Goal: Register for event/course

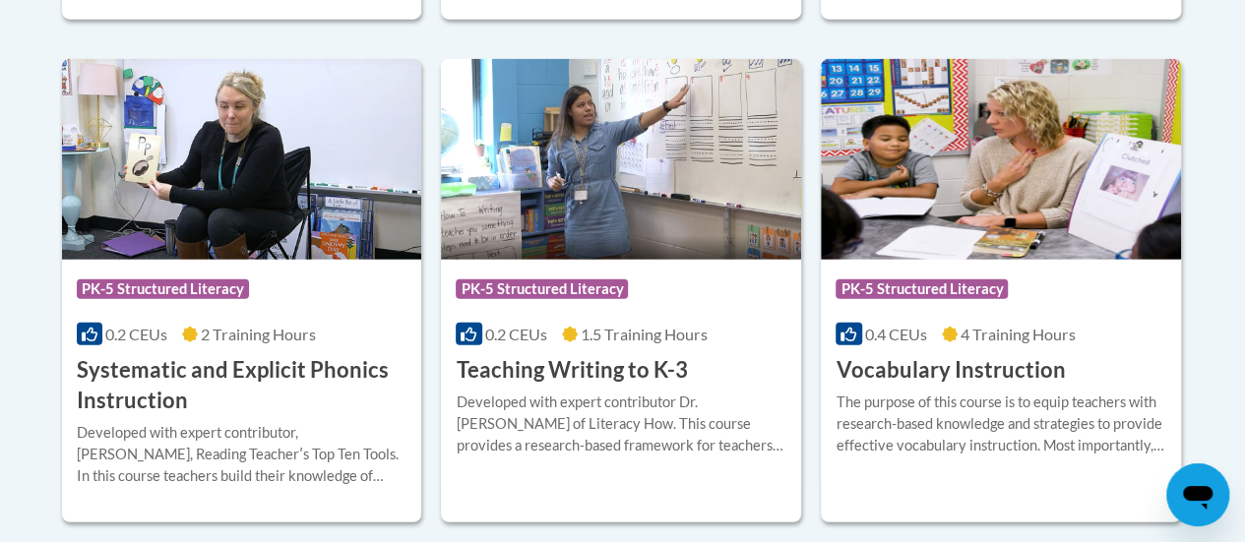
scroll to position [2363, 0]
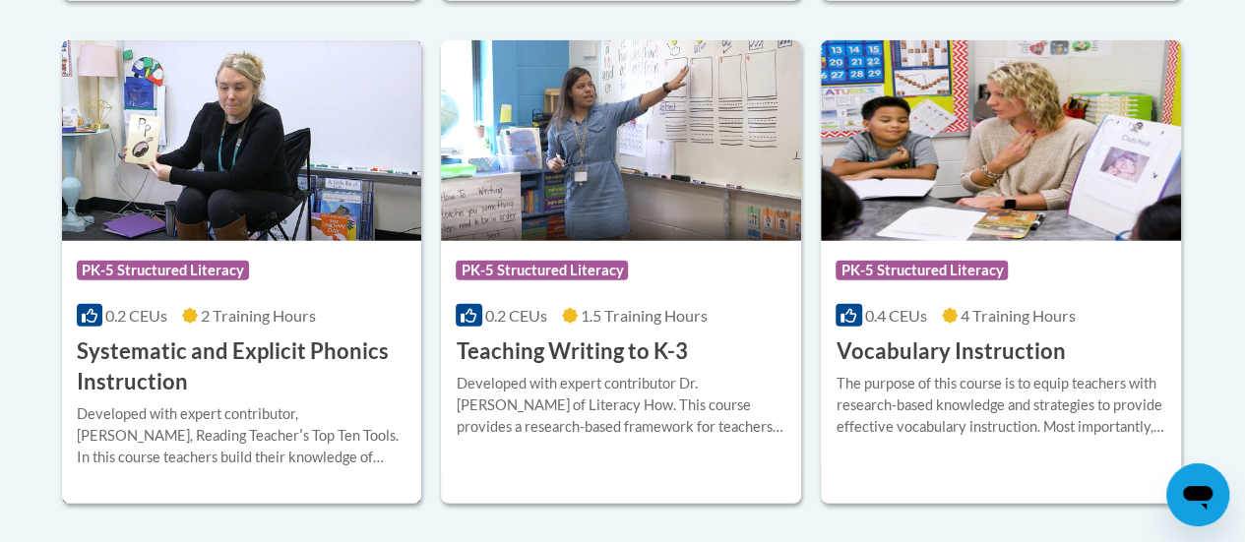
click at [283, 141] on img at bounding box center [242, 140] width 360 height 201
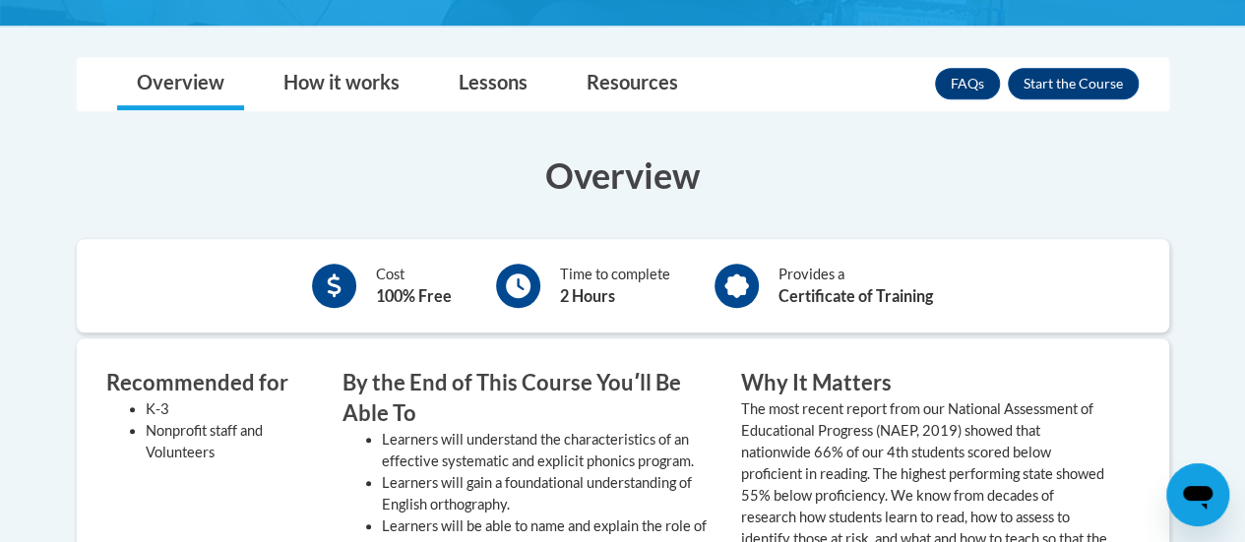
scroll to position [472, 0]
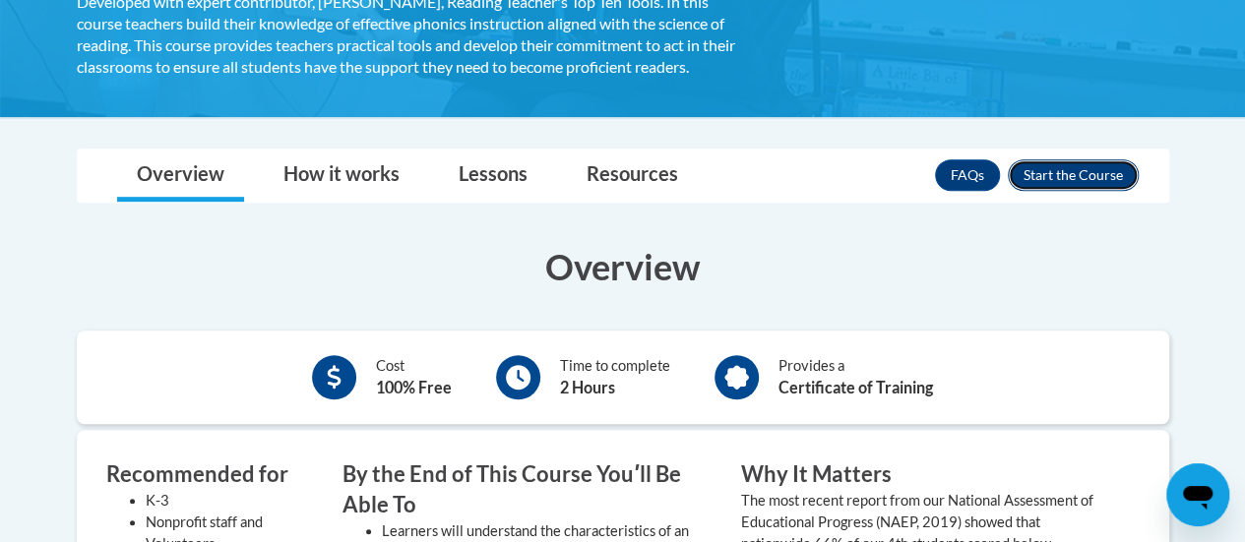
click at [1108, 166] on button "Enroll" at bounding box center [1072, 174] width 131 height 31
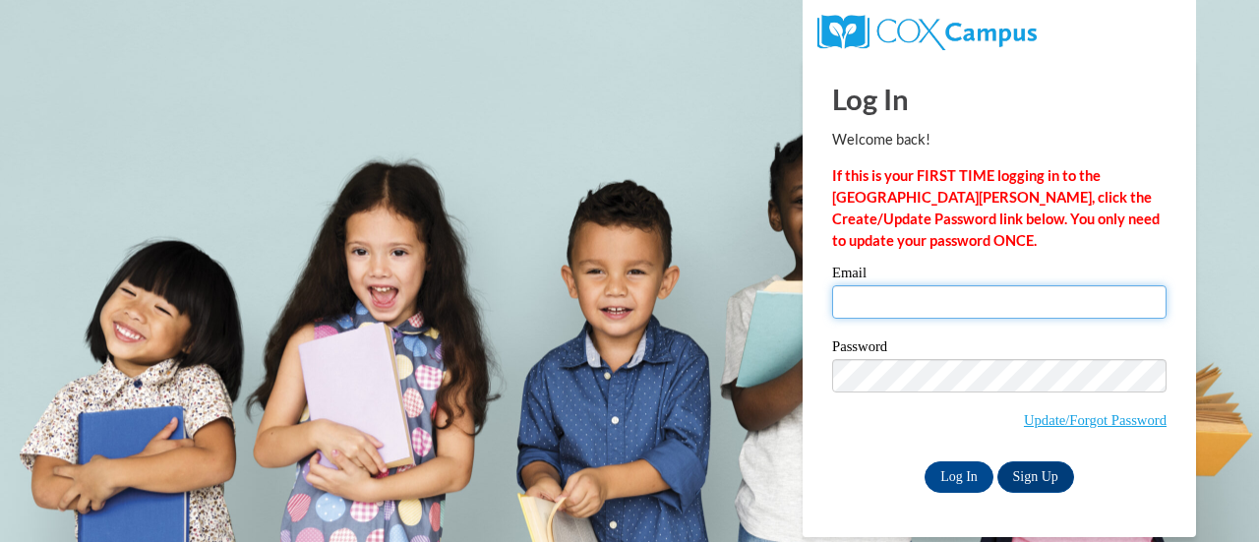
click at [1050, 300] on input "Email" at bounding box center [999, 301] width 334 height 33
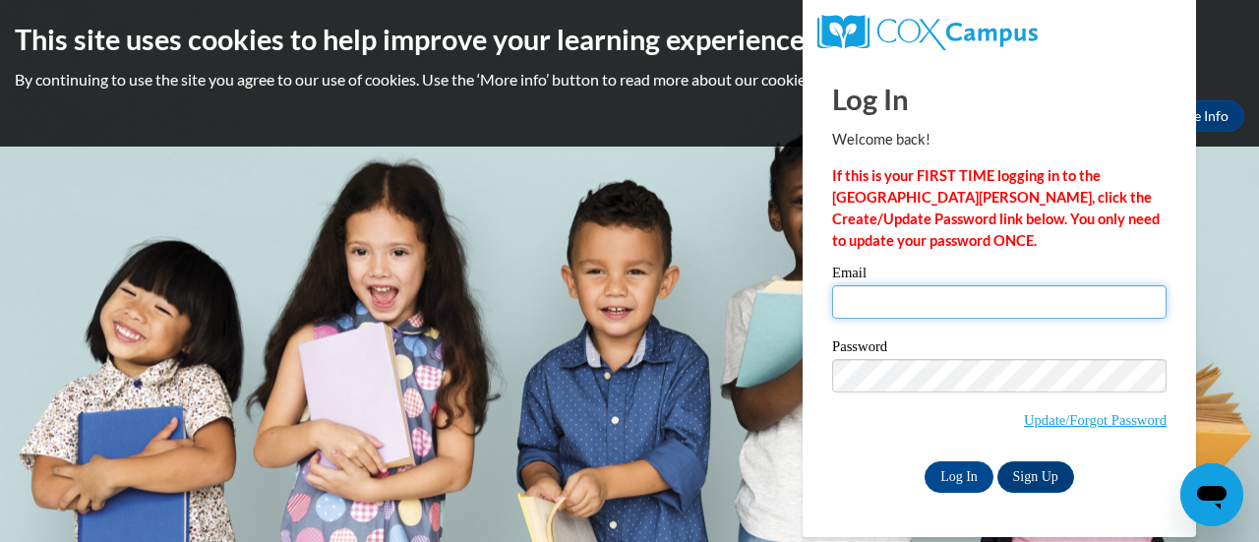
type input "ashley.bencs@rusd.org"
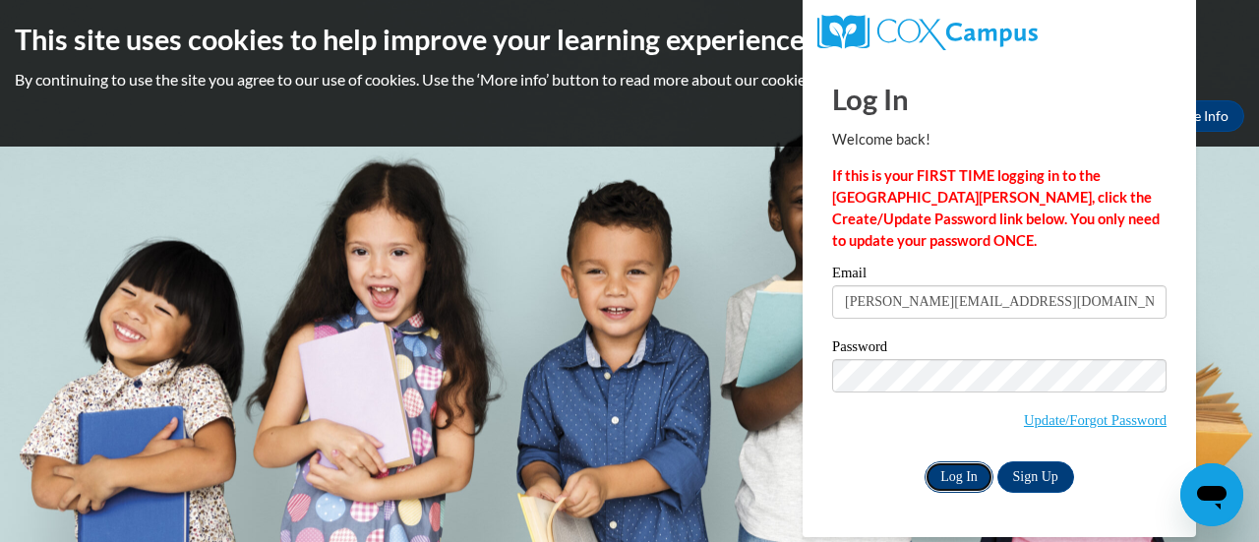
click at [952, 482] on input "Log In" at bounding box center [959, 476] width 69 height 31
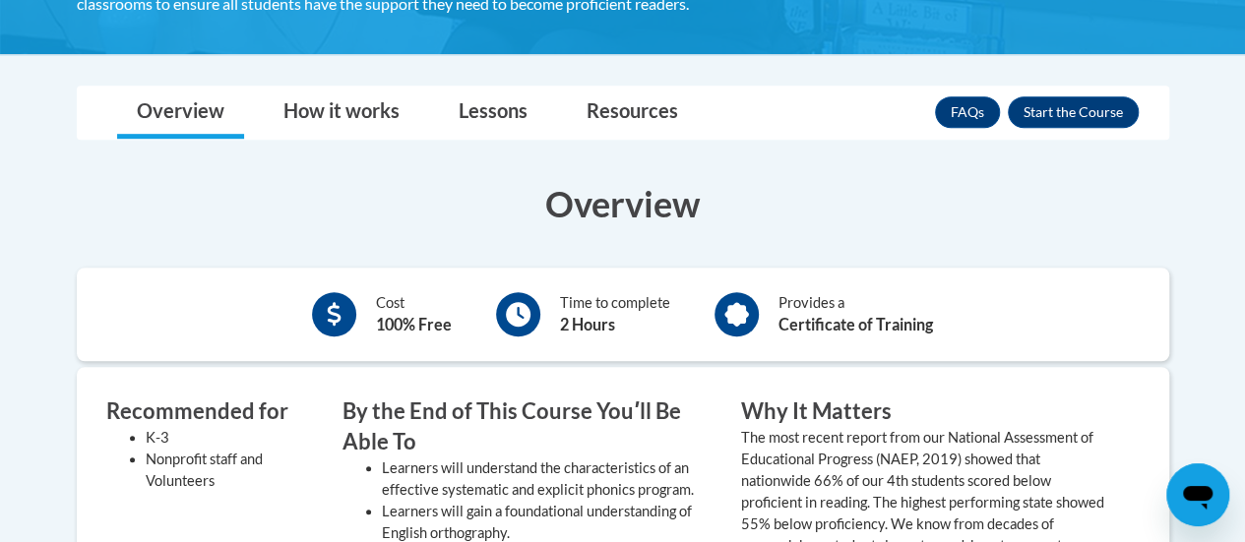
scroll to position [533, 0]
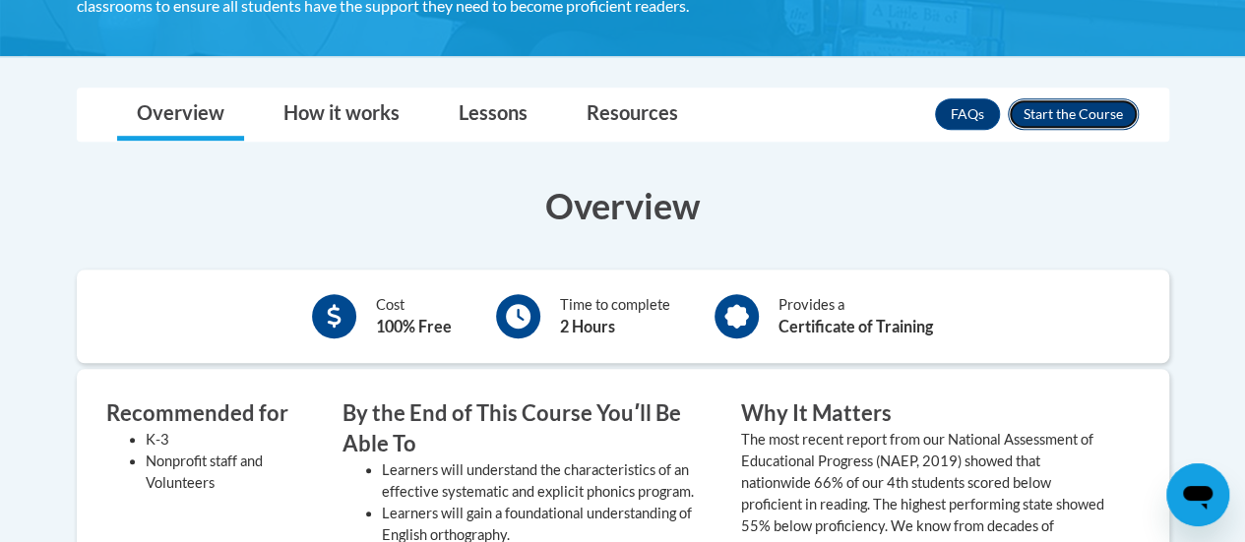
click at [1084, 107] on button "Enroll" at bounding box center [1072, 113] width 131 height 31
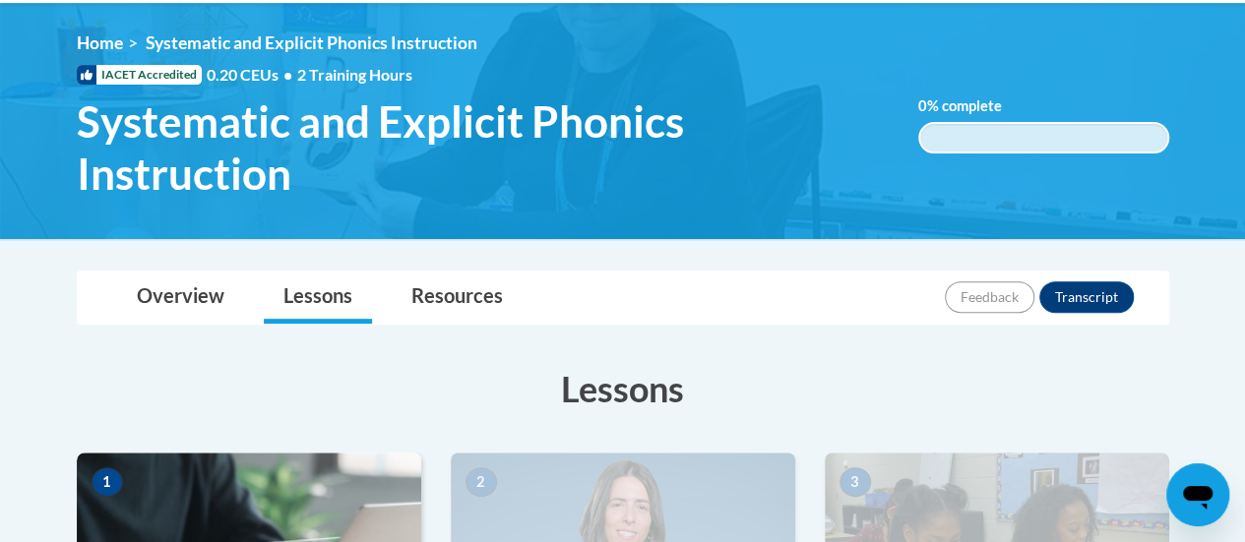
scroll to position [458, 0]
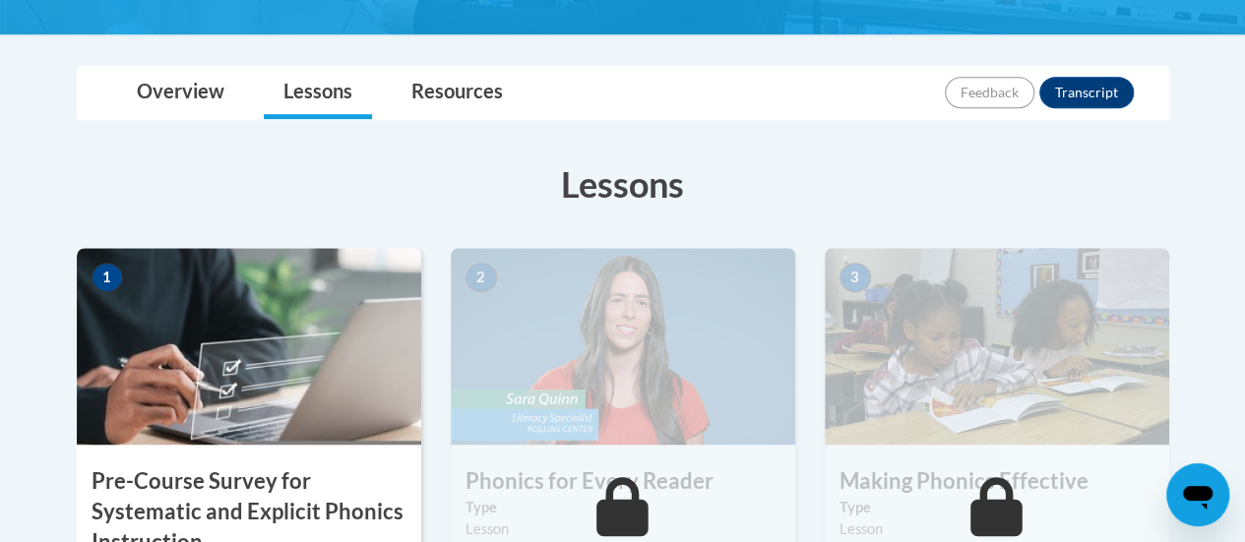
click at [242, 339] on img at bounding box center [249, 346] width 344 height 197
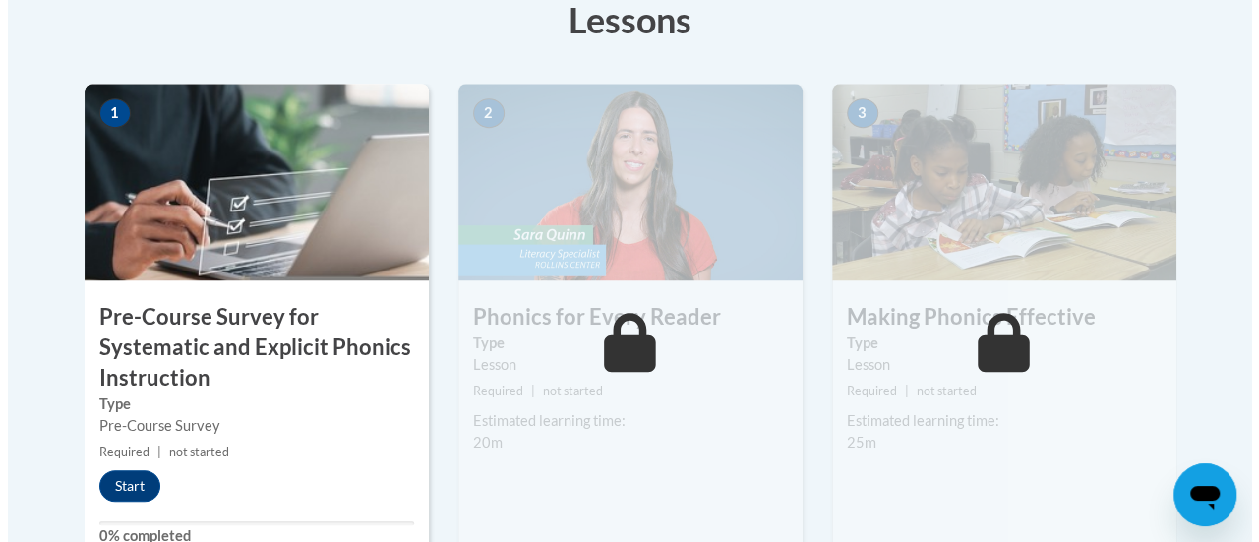
scroll to position [636, 0]
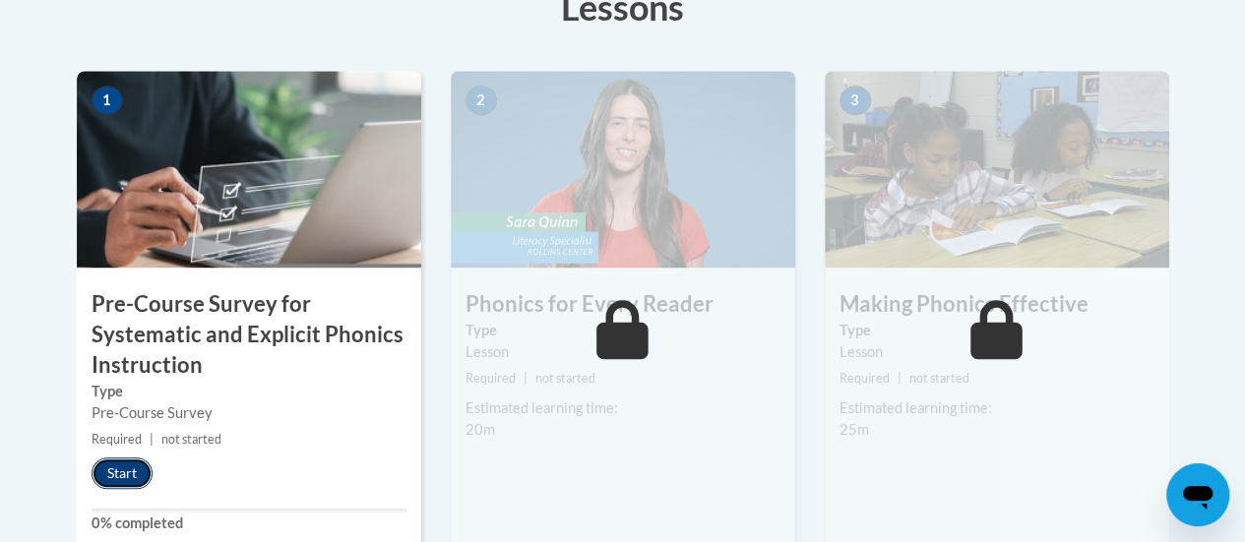
click at [123, 471] on button "Start" at bounding box center [121, 472] width 61 height 31
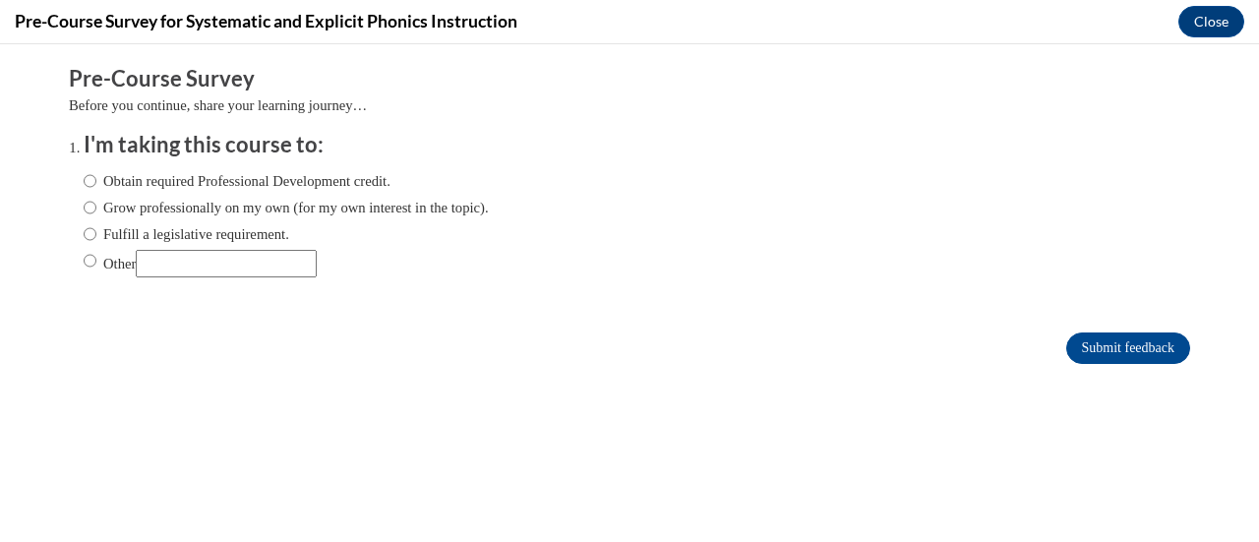
scroll to position [0, 0]
click at [84, 184] on input "Obtain required Professional Development credit." at bounding box center [90, 181] width 13 height 22
radio input "true"
click at [1147, 358] on input "Submit feedback" at bounding box center [1128, 348] width 124 height 31
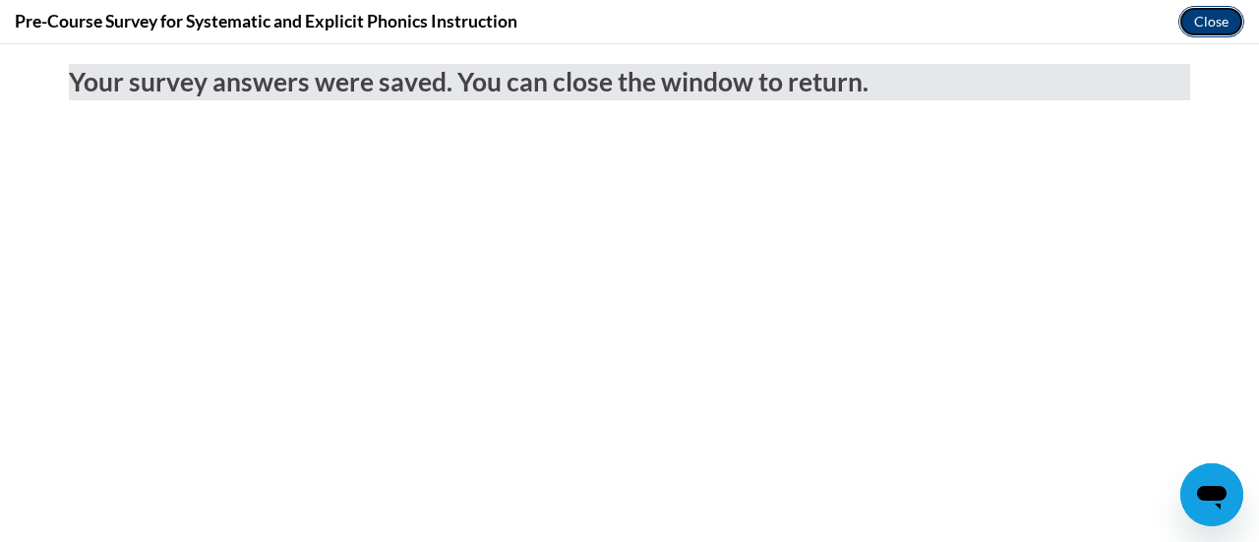
click at [1200, 20] on button "Close" at bounding box center [1212, 21] width 66 height 31
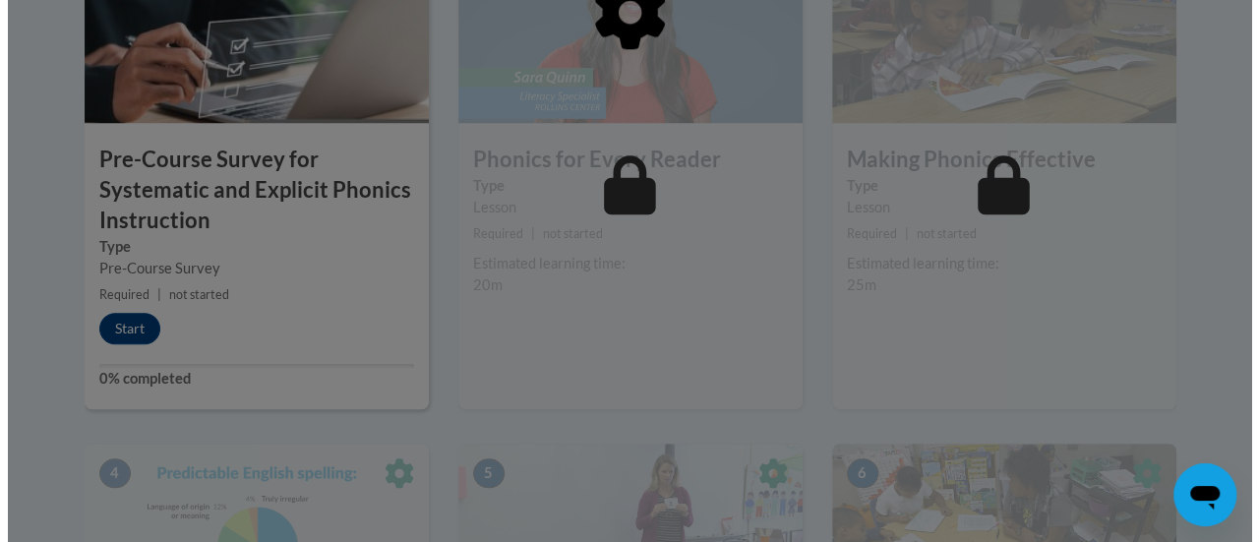
scroll to position [783, 0]
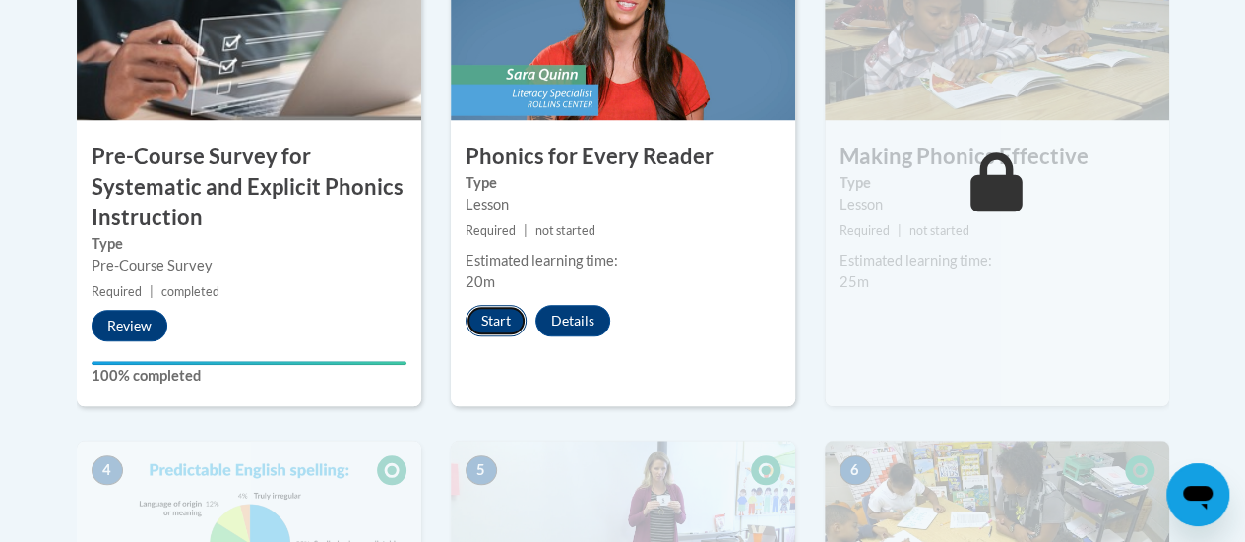
click at [487, 310] on button "Start" at bounding box center [495, 320] width 61 height 31
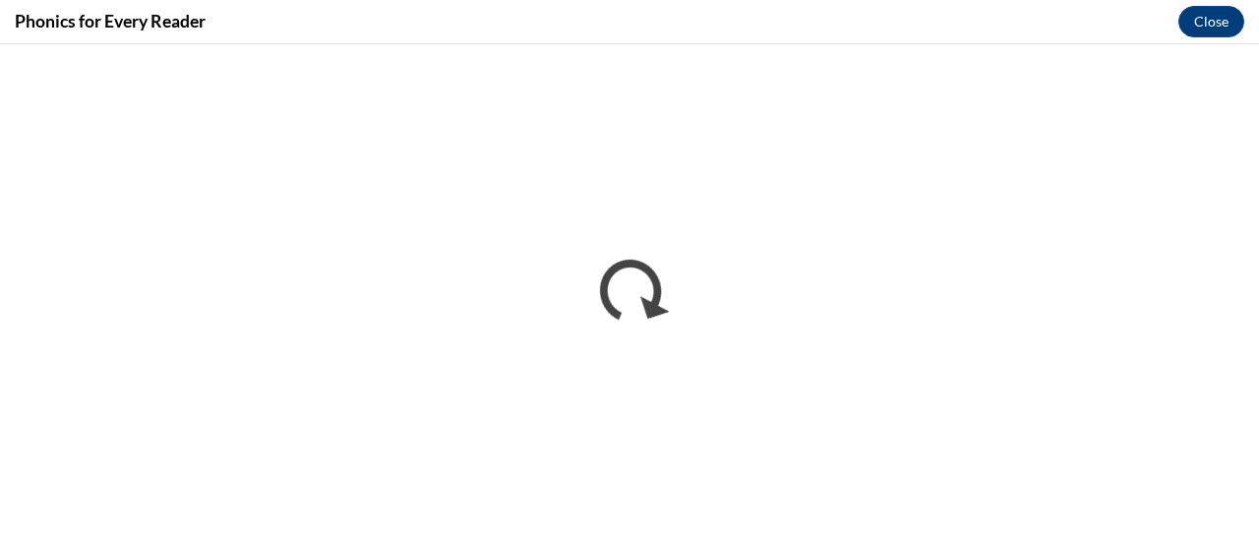
scroll to position [0, 0]
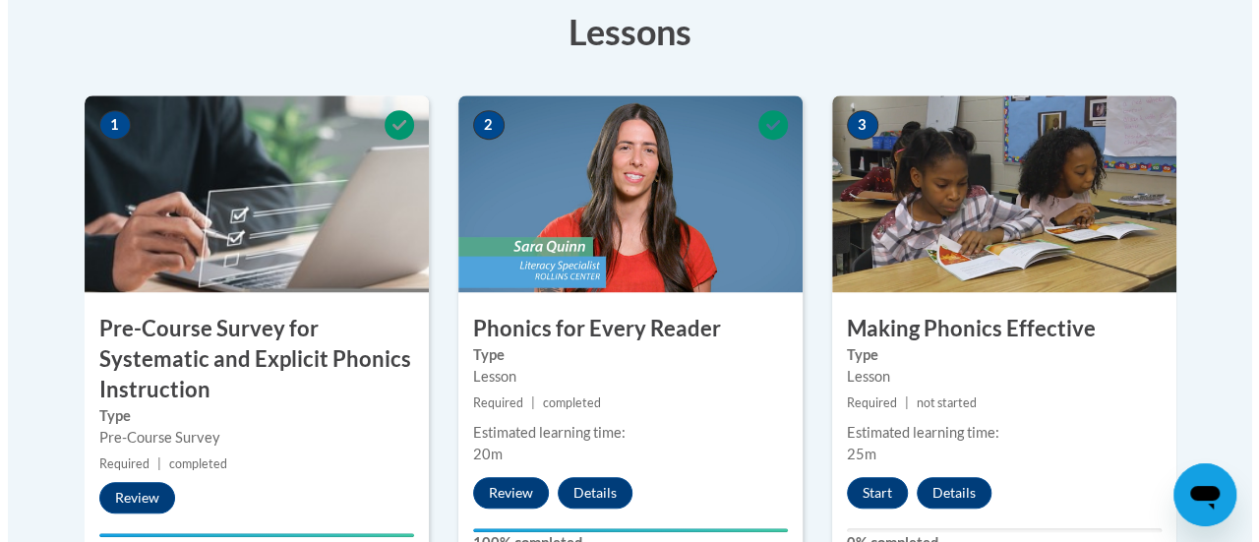
scroll to position [616, 0]
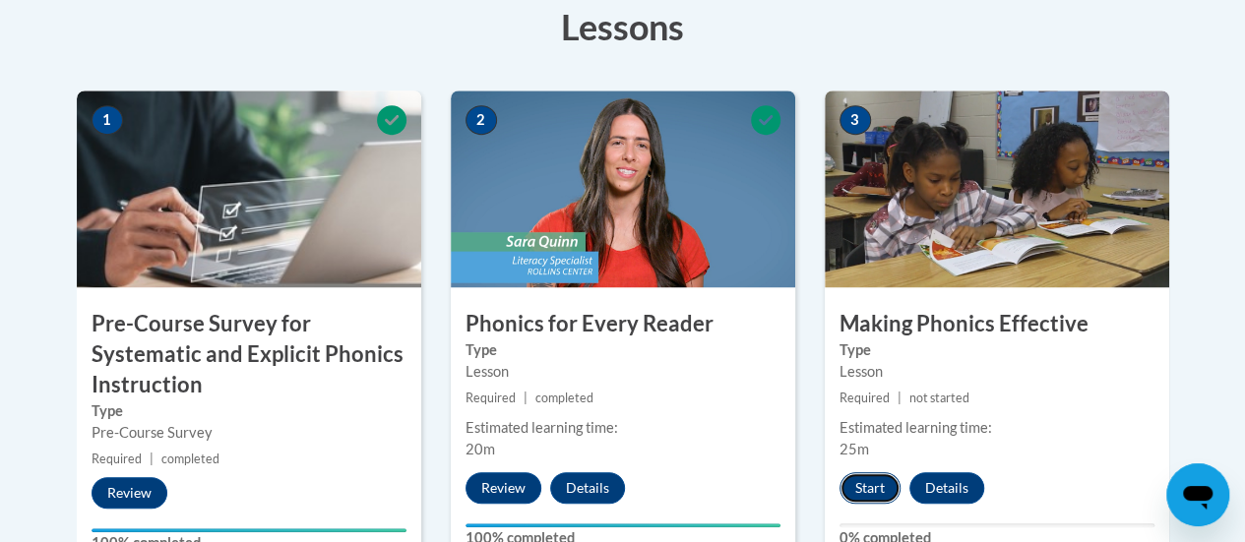
click at [855, 494] on button "Start" at bounding box center [869, 487] width 61 height 31
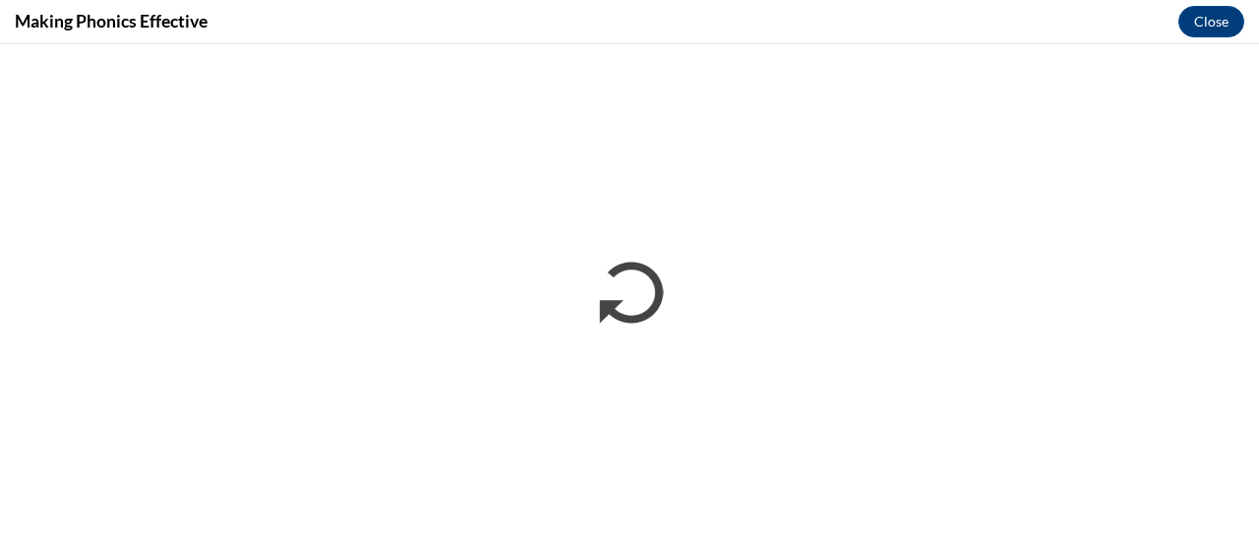
scroll to position [0, 0]
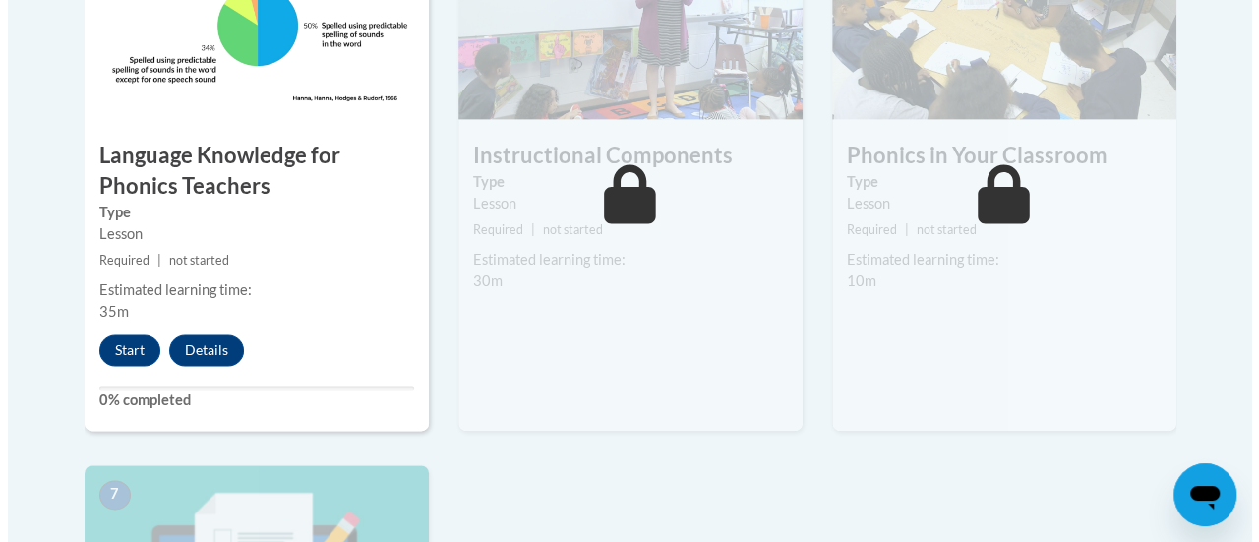
scroll to position [1295, 0]
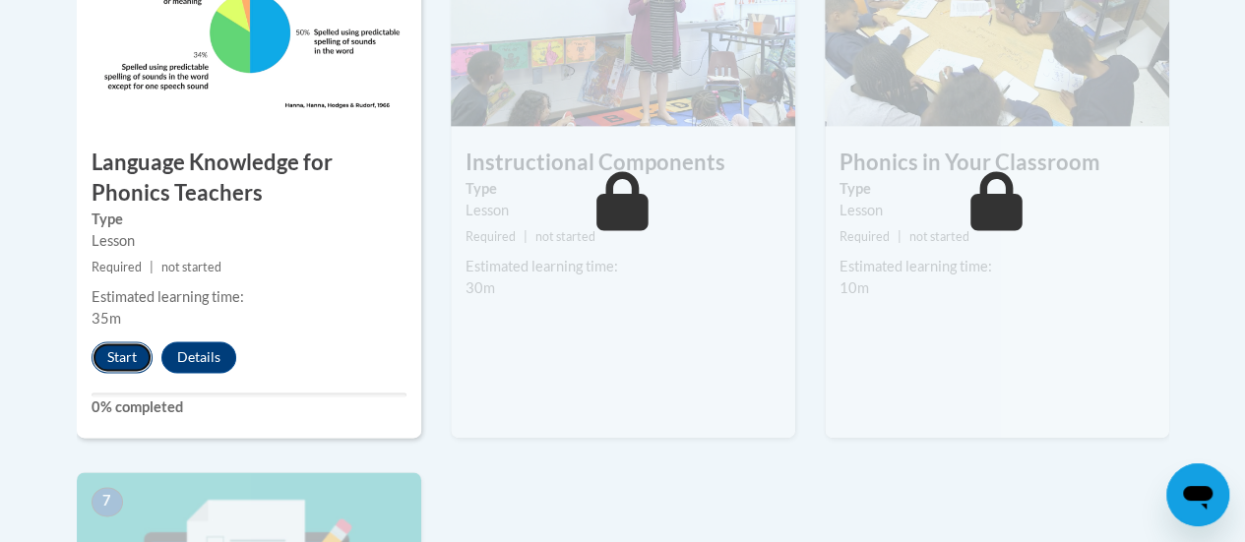
click at [120, 351] on button "Start" at bounding box center [121, 356] width 61 height 31
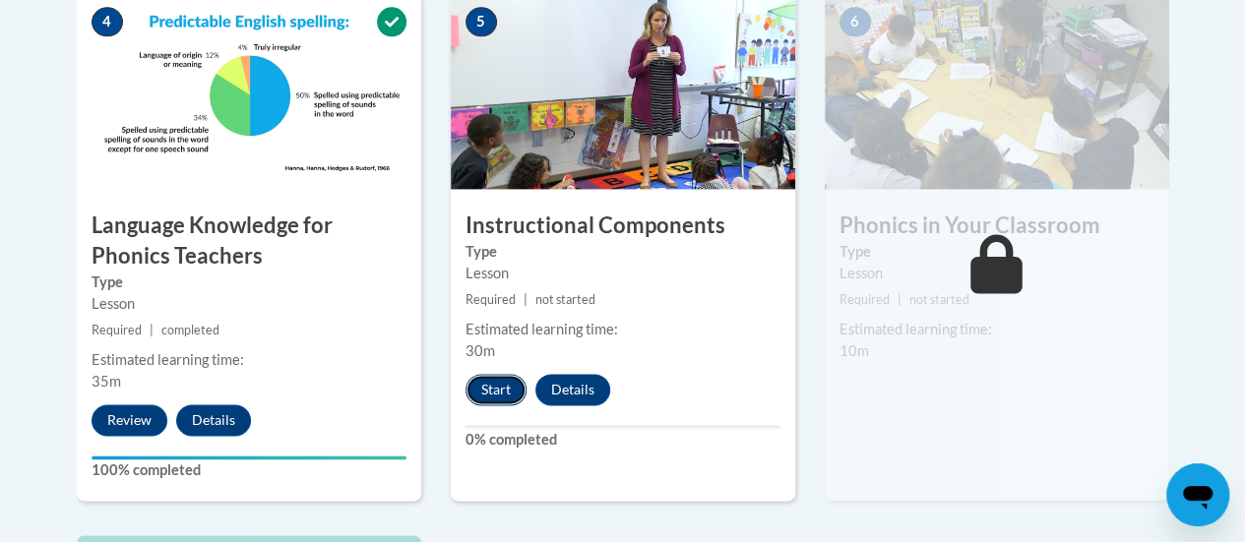
click at [491, 380] on button "Start" at bounding box center [495, 389] width 61 height 31
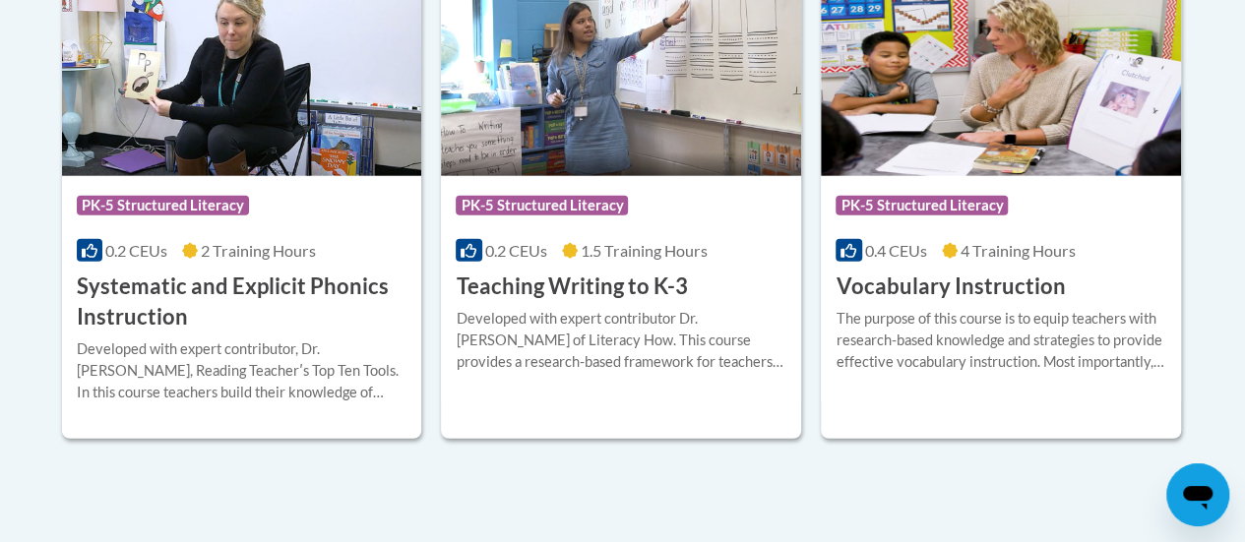
scroll to position [2424, 0]
